Goal: Transaction & Acquisition: Obtain resource

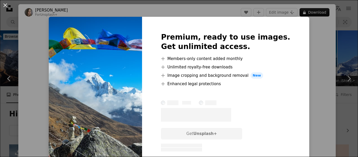
scroll to position [576, 0]
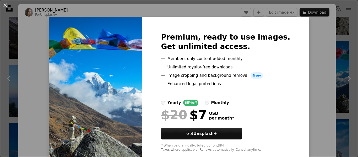
click at [27, 79] on div "An X shape Premium, ready to use images. Get unlimited access. A plus sign Memb…" at bounding box center [179, 78] width 358 height 157
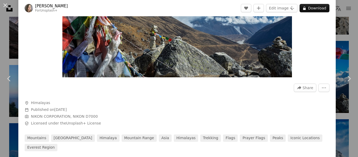
scroll to position [105, 0]
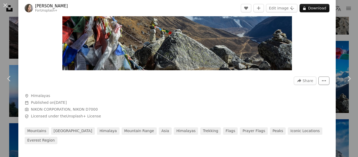
click at [318, 79] on button "More Actions" at bounding box center [323, 80] width 11 height 8
click at [189, 99] on dialog "An X shape Chevron left Chevron right [PERSON_NAME] For Unsplash+ A heart A plu…" at bounding box center [179, 78] width 358 height 157
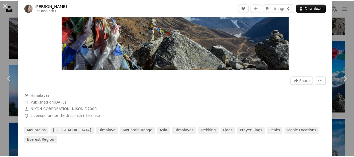
scroll to position [26, 0]
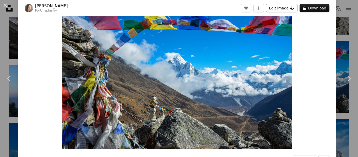
click at [282, 9] on button "Edit image Plus sign for Unsplash+" at bounding box center [281, 8] width 31 height 8
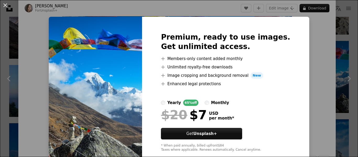
click at [301, 58] on div "An X shape Premium, ready to use images. Get unlimited access. A plus sign Memb…" at bounding box center [179, 78] width 358 height 157
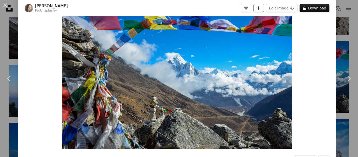
click at [260, 8] on button "A plus sign" at bounding box center [258, 8] width 10 height 8
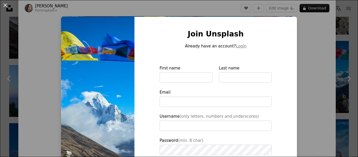
click at [310, 43] on div "An X shape Join Unsplash Already have an account? Login First name Last name Em…" at bounding box center [179, 78] width 358 height 157
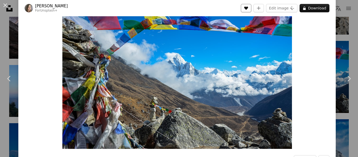
click at [245, 5] on button "A heart" at bounding box center [246, 8] width 10 height 8
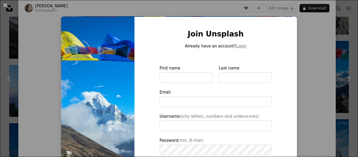
click at [326, 41] on div "An X shape Join Unsplash Already have an account? Login First name Last name Em…" at bounding box center [179, 78] width 358 height 157
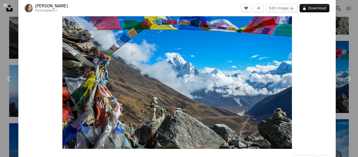
click at [4, 2] on button "An X shape" at bounding box center [5, 5] width 6 height 6
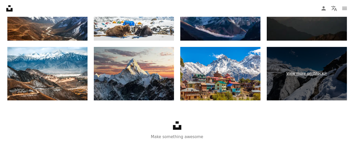
scroll to position [1568, 0]
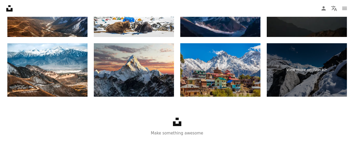
click at [233, 73] on img at bounding box center [220, 69] width 80 height 53
